Goal: Information Seeking & Learning: Learn about a topic

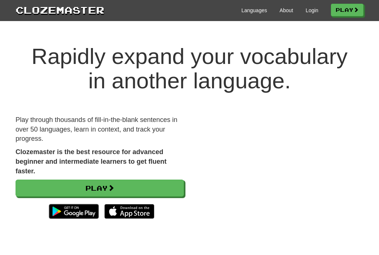
click at [314, 7] on link "Login" at bounding box center [312, 10] width 13 height 7
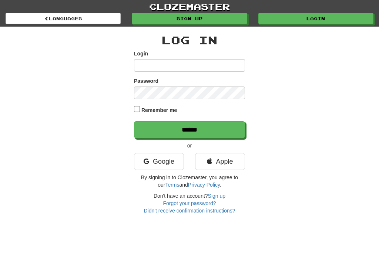
click at [211, 60] on input "Login" at bounding box center [189, 65] width 111 height 13
type input "*****"
click at [190, 129] on input "******" at bounding box center [189, 129] width 111 height 17
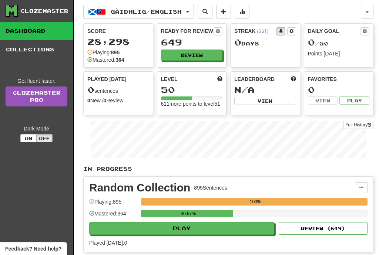
click at [208, 233] on button "Play" at bounding box center [181, 228] width 185 height 13
select select "**"
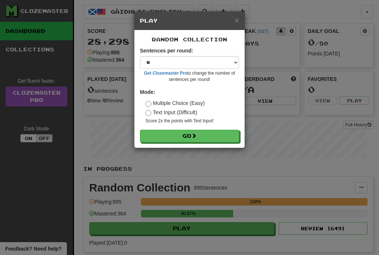
click at [209, 133] on button "Go" at bounding box center [189, 136] width 99 height 13
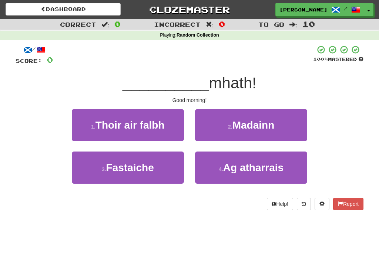
click at [257, 123] on span "Madainn" at bounding box center [253, 125] width 42 height 11
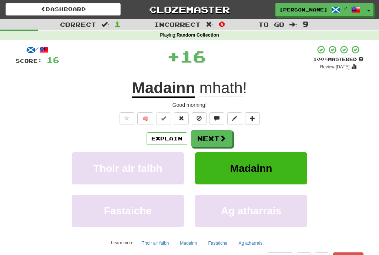
click at [225, 141] on span at bounding box center [223, 138] width 7 height 7
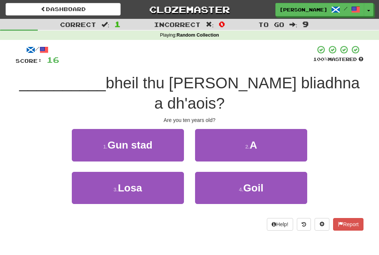
click at [279, 129] on button "2 . A" at bounding box center [251, 145] width 112 height 32
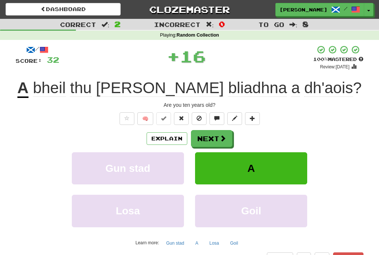
click at [222, 140] on span at bounding box center [223, 138] width 7 height 7
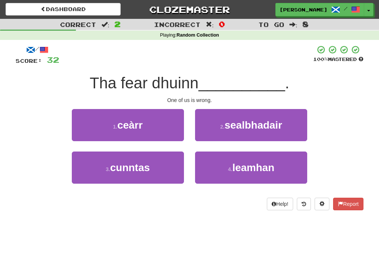
click at [168, 127] on button "1 . ceàrr" at bounding box center [128, 125] width 112 height 32
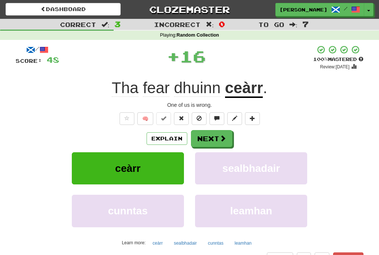
click at [224, 139] on span at bounding box center [223, 138] width 7 height 7
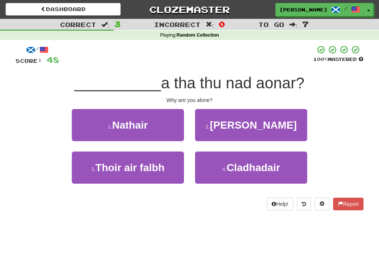
click at [279, 121] on button "2 . Carson" at bounding box center [251, 125] width 112 height 32
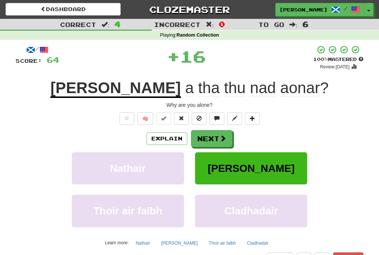
click at [227, 137] on button "Next" at bounding box center [211, 138] width 41 height 17
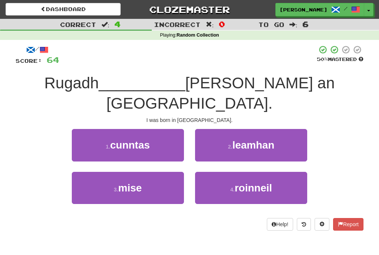
click at [169, 176] on button "3 . mise" at bounding box center [128, 188] width 112 height 32
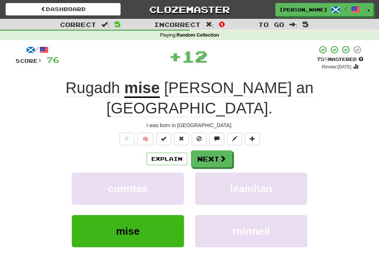
click at [224, 155] on span at bounding box center [223, 158] width 7 height 7
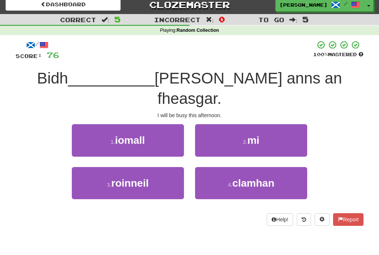
scroll to position [5, 0]
click at [256, 128] on button "2 . mi" at bounding box center [251, 140] width 112 height 32
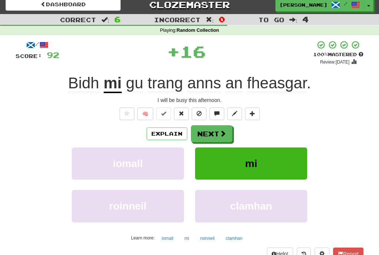
click at [222, 137] on span at bounding box center [223, 133] width 7 height 7
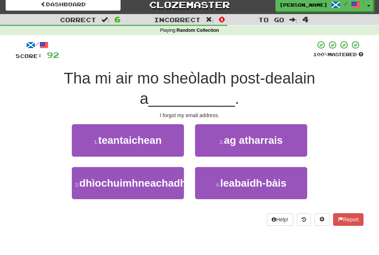
click at [164, 189] on span "dhìochuimhneachadh" at bounding box center [132, 183] width 107 height 11
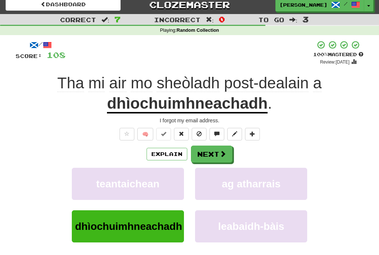
click at [228, 150] on button "Next" at bounding box center [211, 154] width 41 height 17
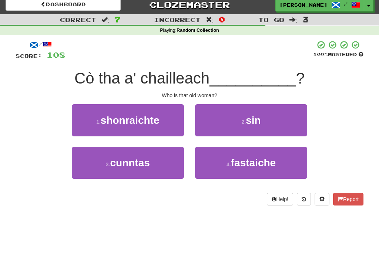
scroll to position [0, 0]
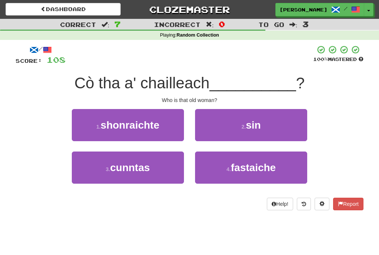
click at [265, 127] on button "2 . sin" at bounding box center [251, 125] width 112 height 32
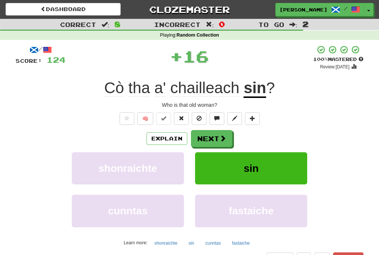
click at [225, 142] on span at bounding box center [223, 138] width 7 height 7
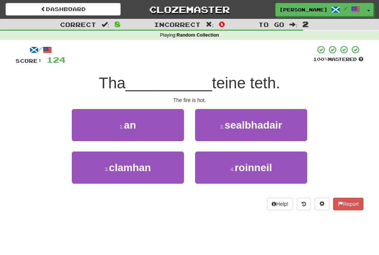
click at [164, 130] on button "1 . an" at bounding box center [128, 125] width 112 height 32
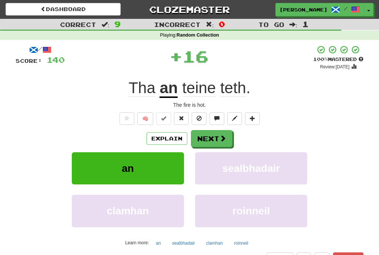
click at [229, 134] on button "Next" at bounding box center [211, 138] width 41 height 17
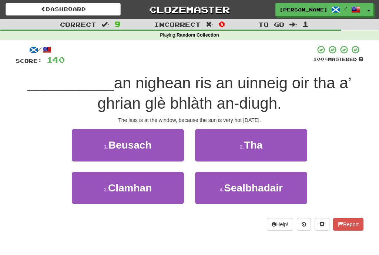
click at [277, 140] on button "2 . Tha" at bounding box center [251, 145] width 112 height 32
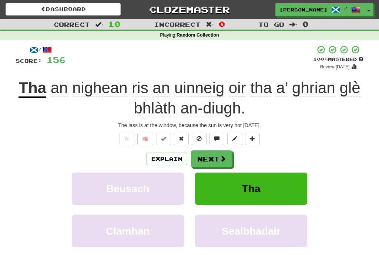
click at [229, 159] on button "Next" at bounding box center [211, 159] width 41 height 17
